Goal: Task Accomplishment & Management: Manage account settings

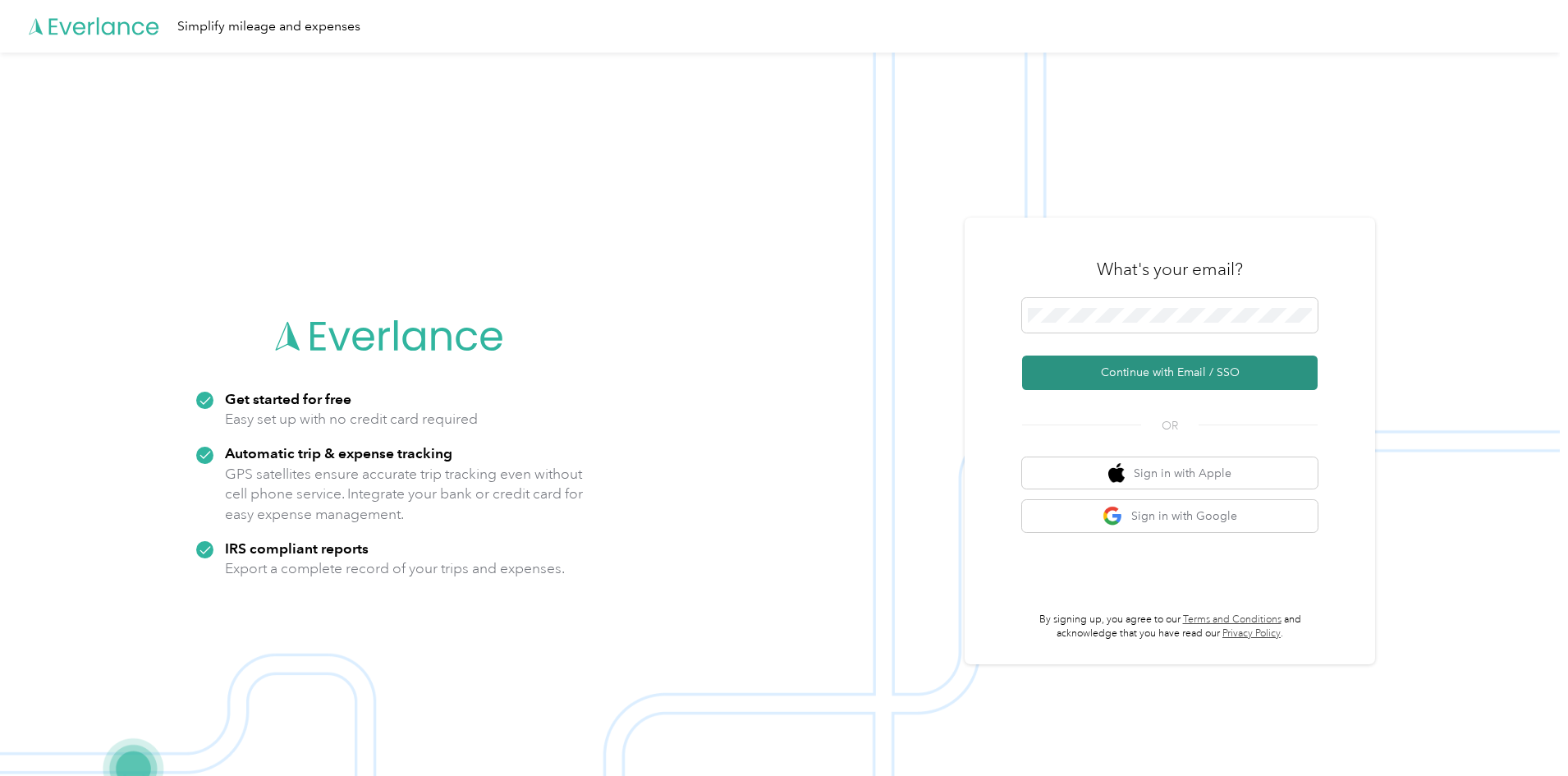
click at [1093, 370] on button "Continue with Email / SSO" at bounding box center [1169, 372] width 295 height 35
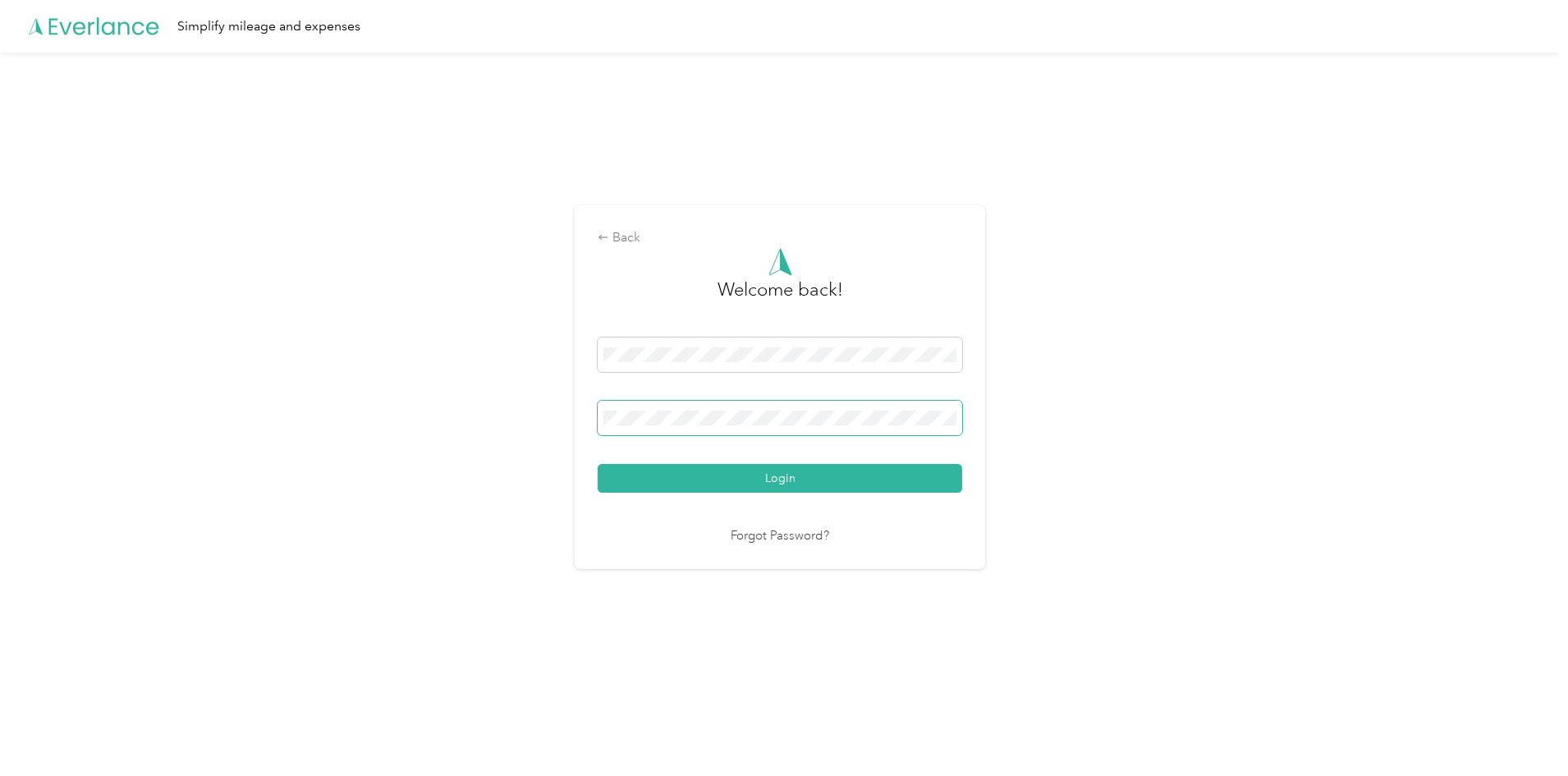
click at [598, 464] on button "Login" at bounding box center [780, 478] width 365 height 29
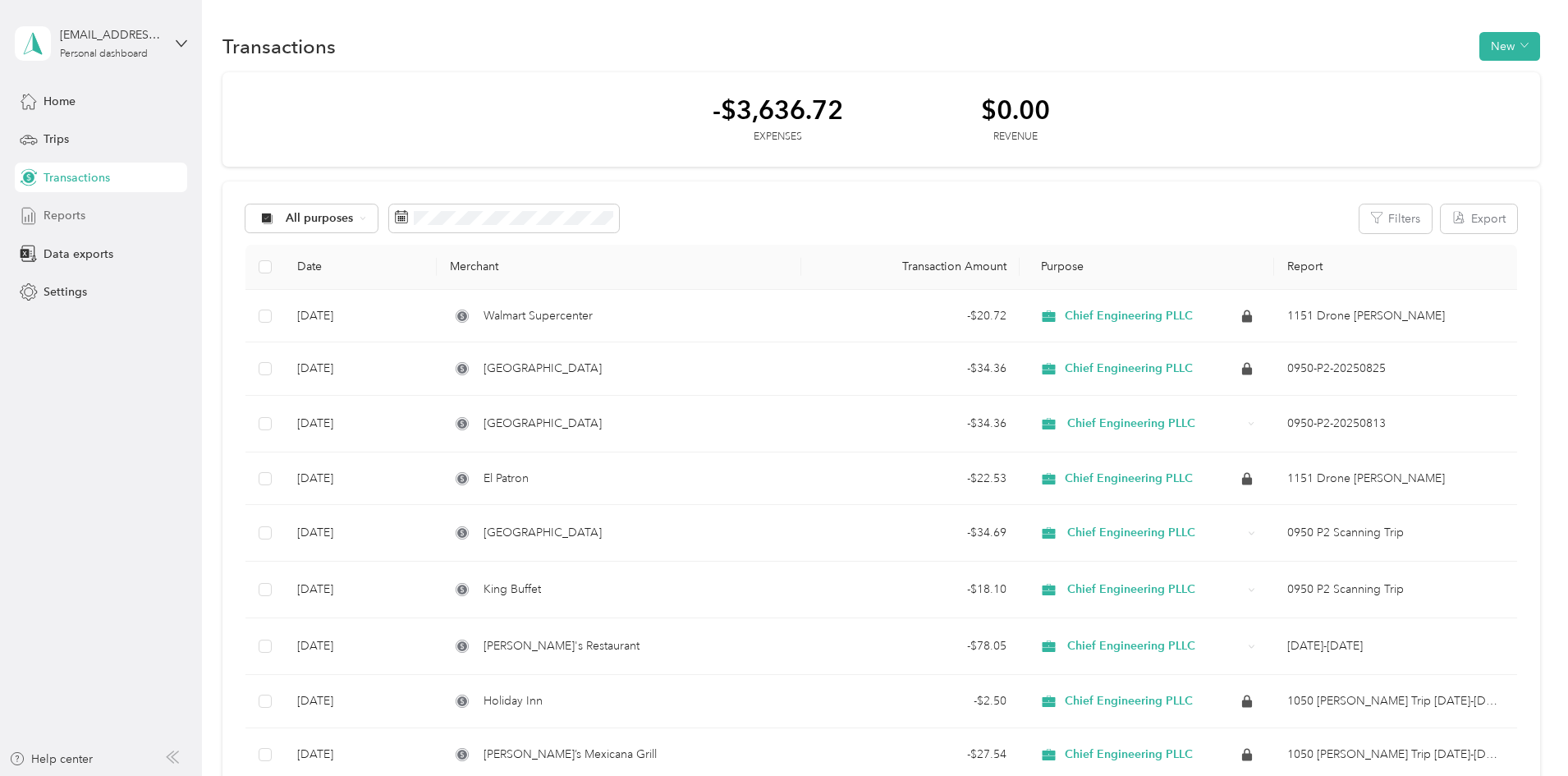
click at [60, 209] on span "Reports" at bounding box center [63, 216] width 41 height 17
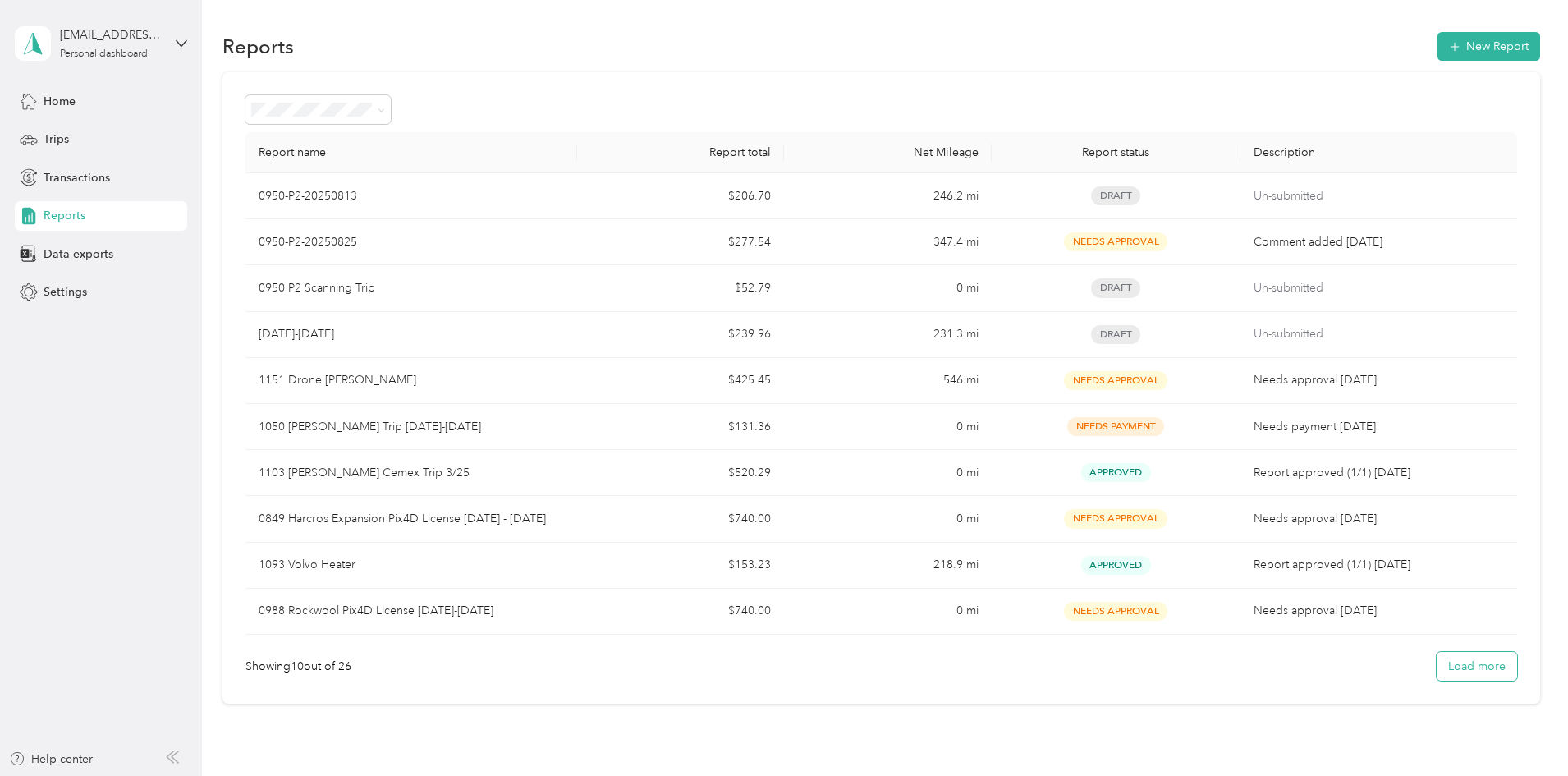
click at [1436, 676] on button "Load more" at bounding box center [1476, 667] width 80 height 29
drag, startPoint x: 1379, startPoint y: 664, endPoint x: 1430, endPoint y: 581, distance: 97.4
click at [1436, 663] on button "Load more" at bounding box center [1476, 667] width 80 height 29
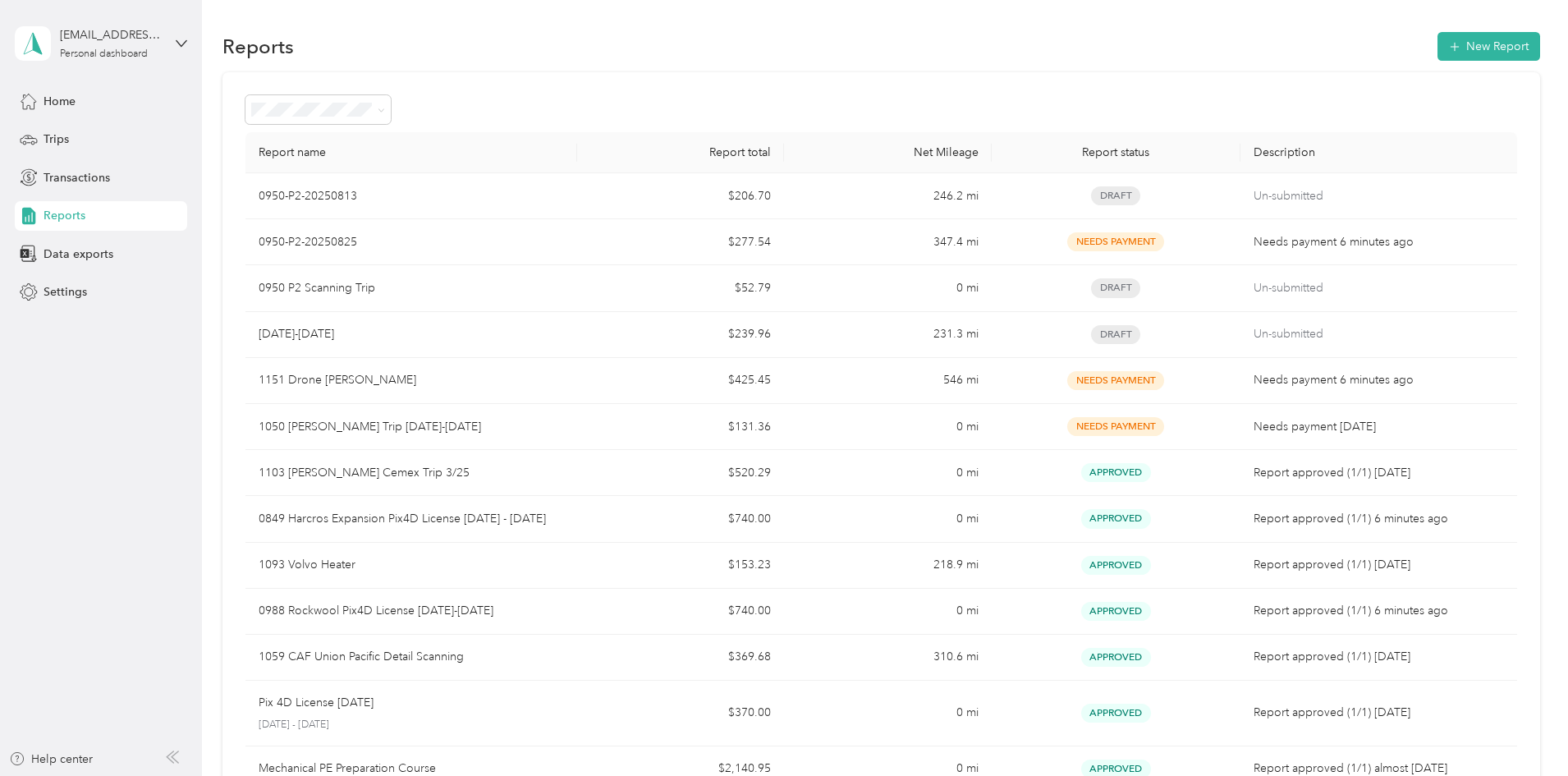
click at [1240, 152] on th "Description" at bounding box center [1378, 152] width 277 height 41
